Goal: Navigation & Orientation: Find specific page/section

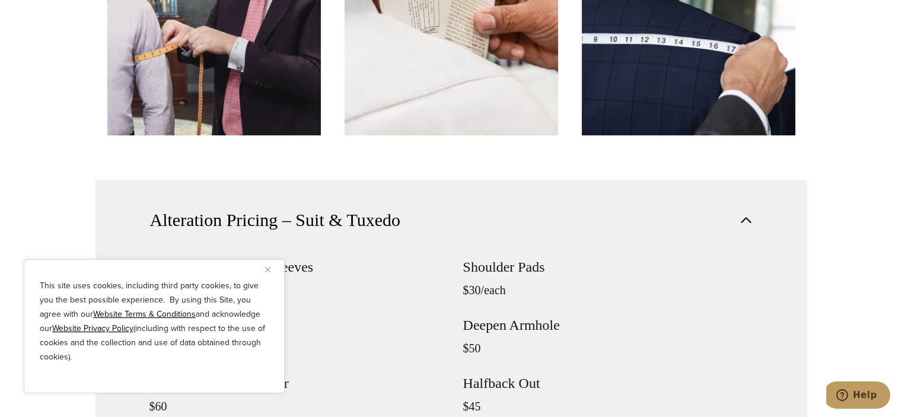
scroll to position [1008, 0]
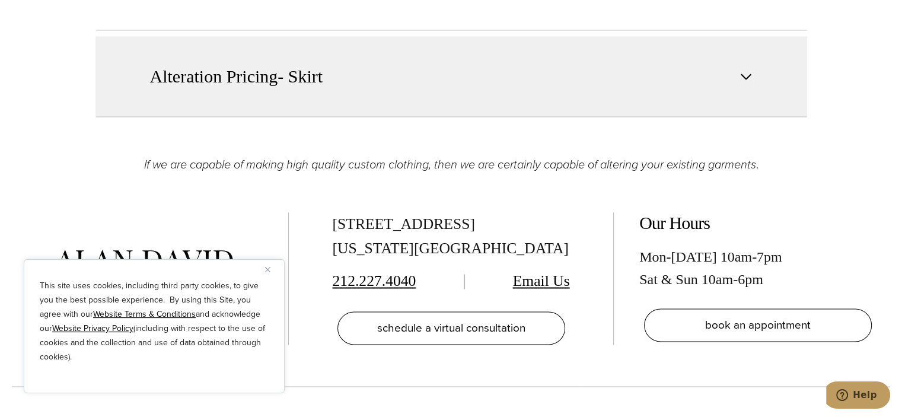
click at [734, 81] on button "Alteration Pricing- Skirt" at bounding box center [450, 76] width 711 height 81
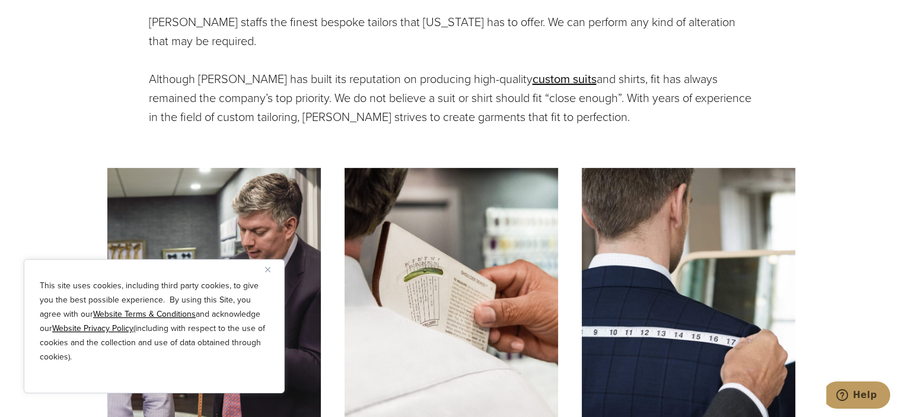
scroll to position [0, 0]
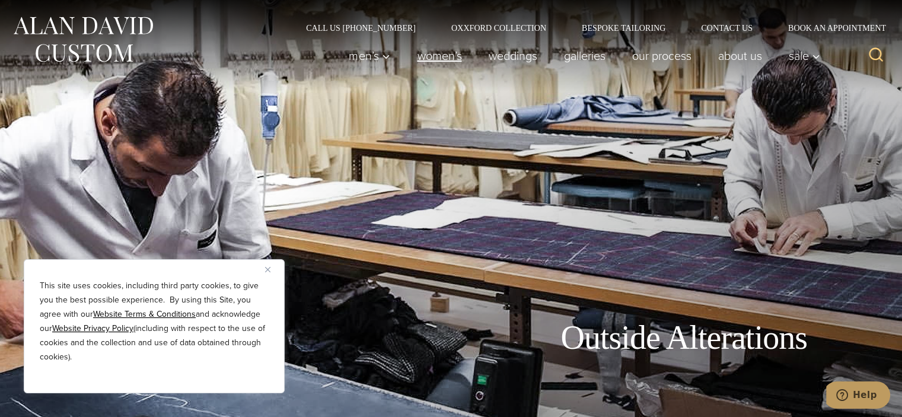
click at [434, 52] on link "Women’s" at bounding box center [439, 56] width 71 height 24
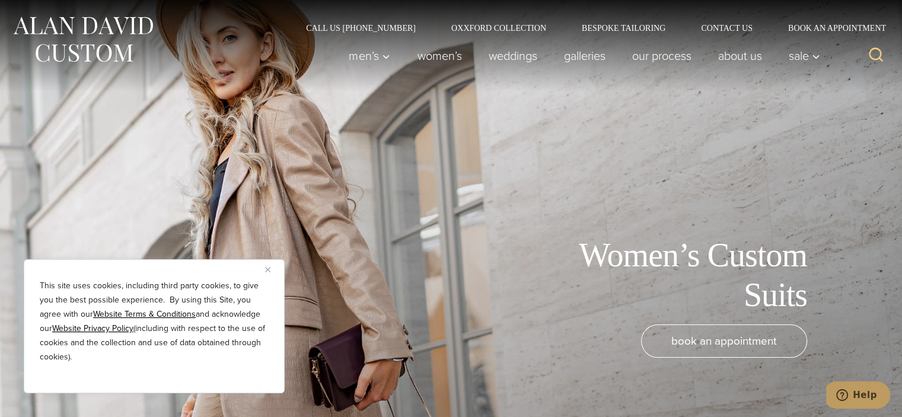
click at [714, 34] on div "Men’s Custom Suits Custom Tuxedos Custom Sports Coats Custom Trousers Custom Ve…" at bounding box center [580, 55] width 491 height 47
click at [716, 24] on link "Contact Us" at bounding box center [726, 28] width 87 height 8
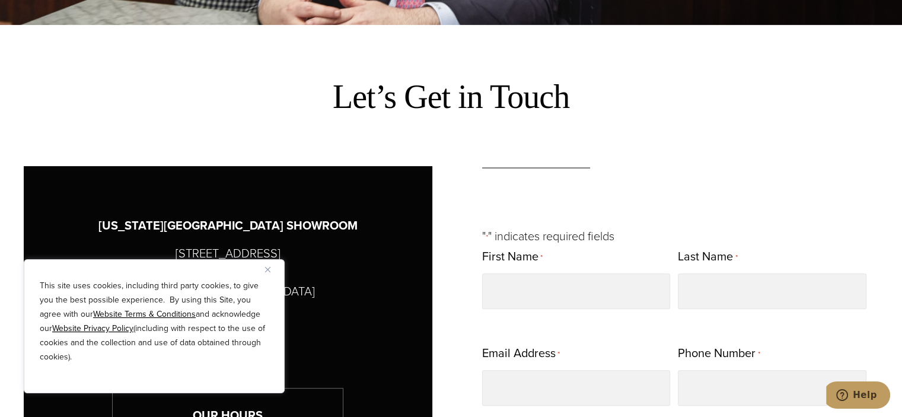
scroll to position [533, 0]
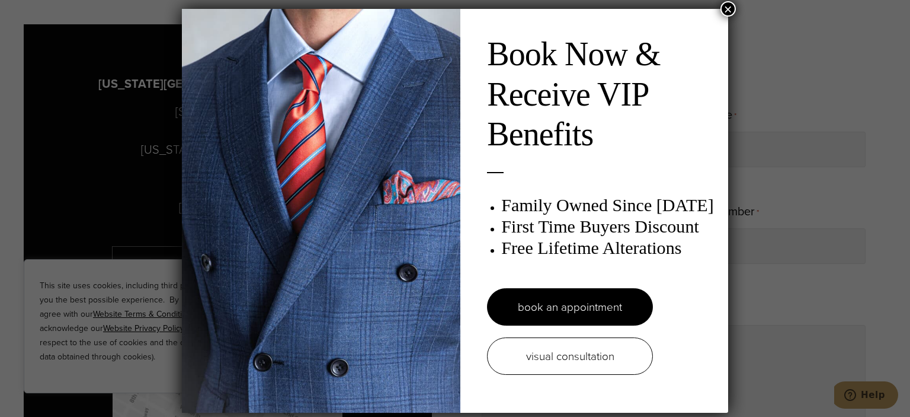
click at [721, 7] on button "×" at bounding box center [728, 8] width 15 height 15
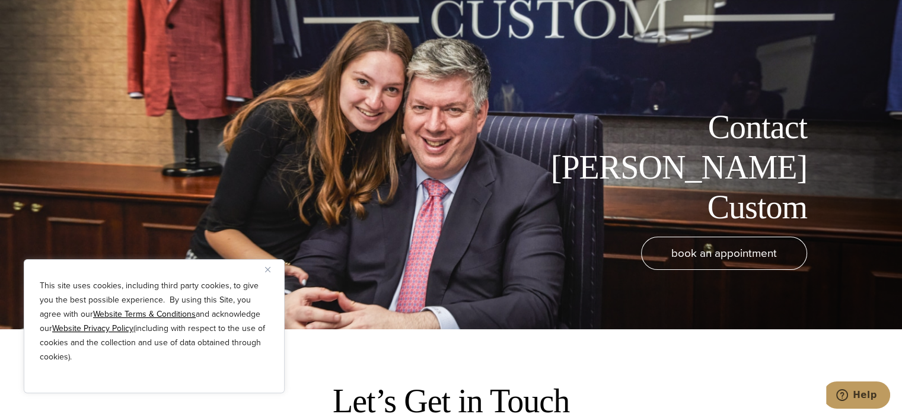
scroll to position [0, 0]
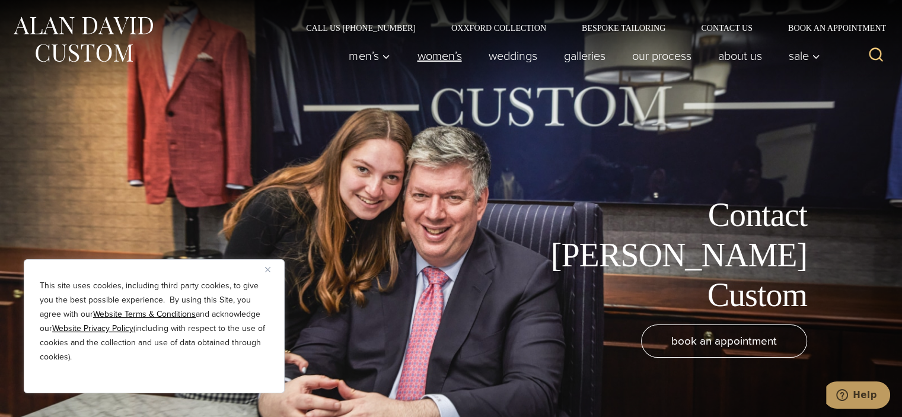
click at [420, 58] on link "Women’s" at bounding box center [439, 56] width 71 height 24
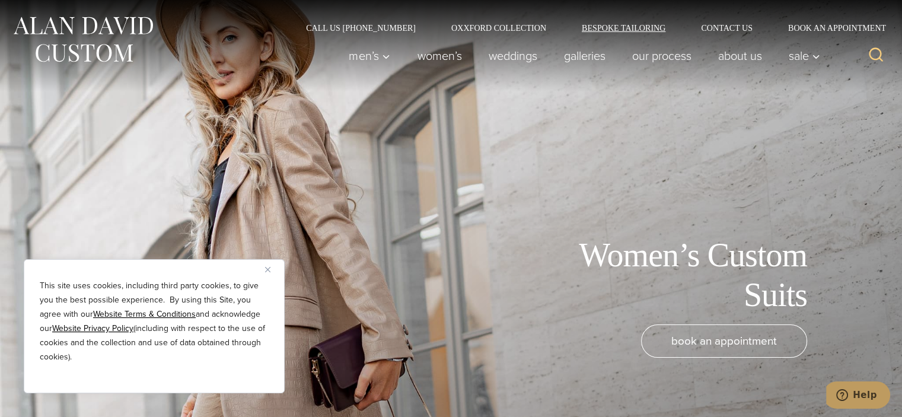
click at [635, 24] on link "Bespoke Tailoring" at bounding box center [623, 28] width 119 height 8
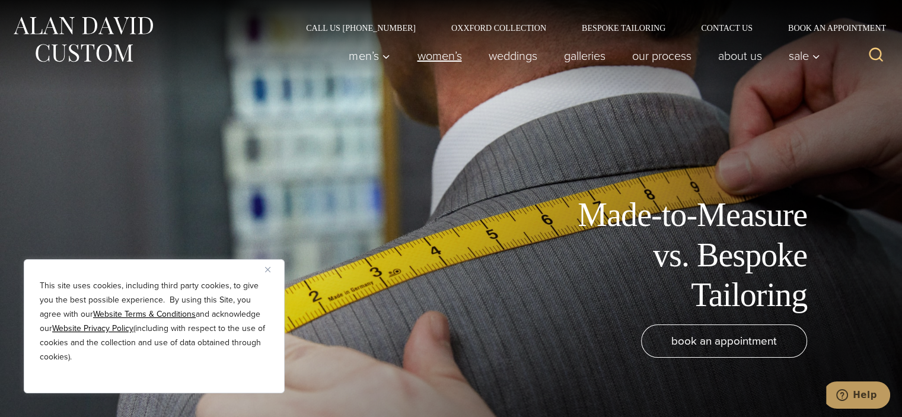
click at [429, 59] on link "Women’s" at bounding box center [439, 56] width 71 height 24
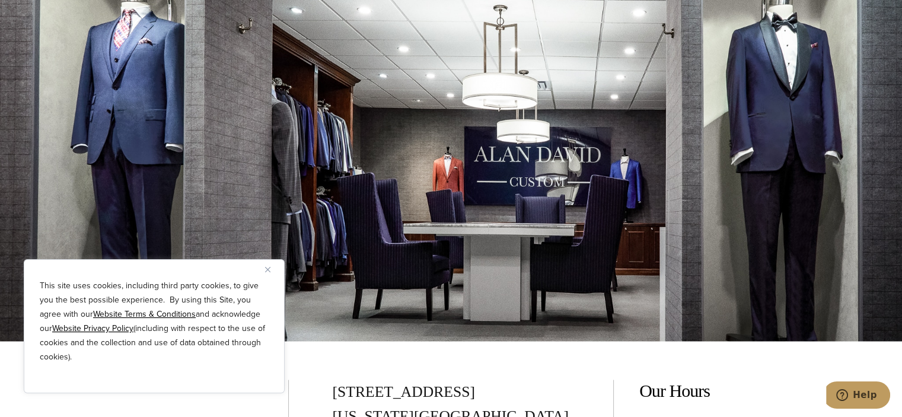
scroll to position [6816, 0]
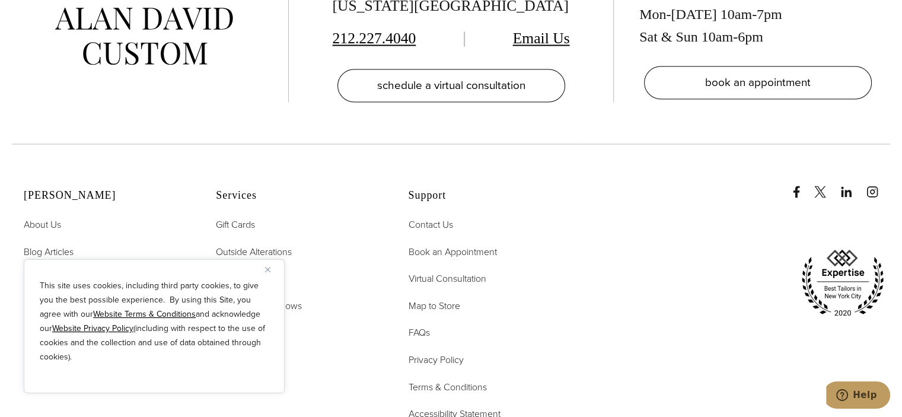
scroll to position [2252, 0]
